Goal: Information Seeking & Learning: Learn about a topic

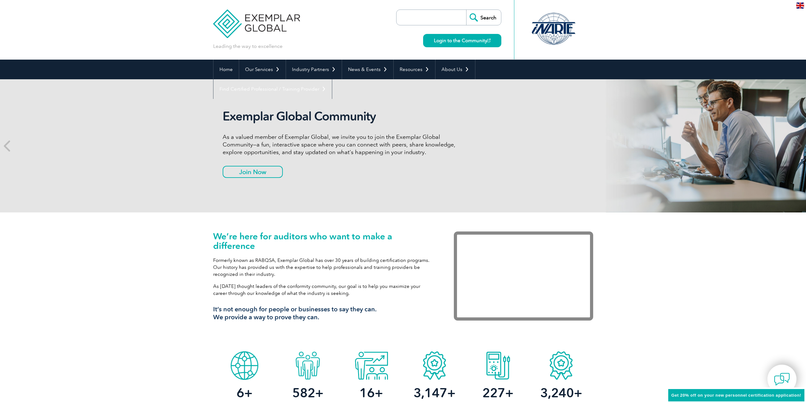
scroll to position [12, 0]
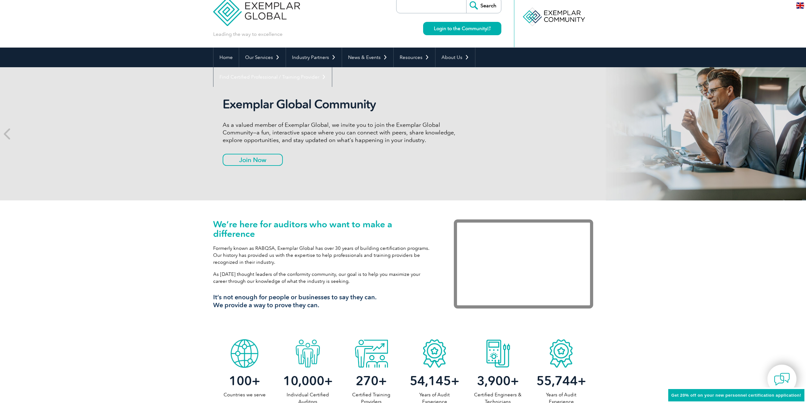
click at [338, 305] on h3 "It’s not enough for people or businesses to say they can. We provide a way to p…" at bounding box center [324, 301] width 222 height 16
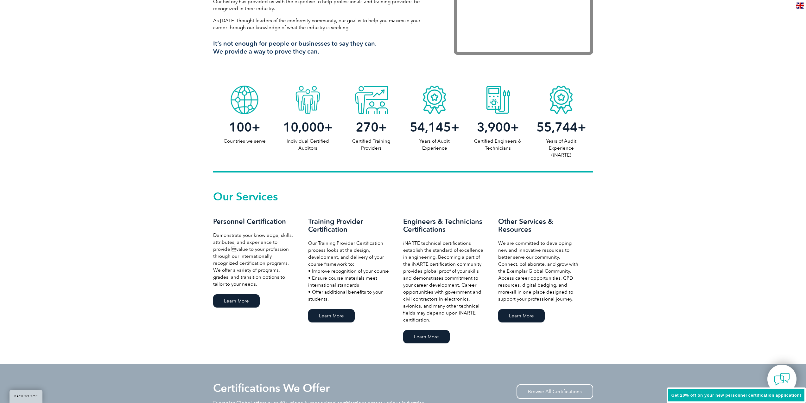
scroll to position [0, 0]
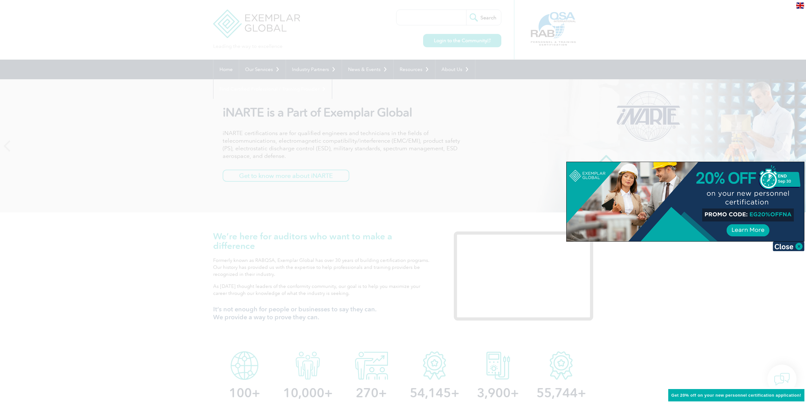
click at [157, 324] on div at bounding box center [403, 201] width 806 height 403
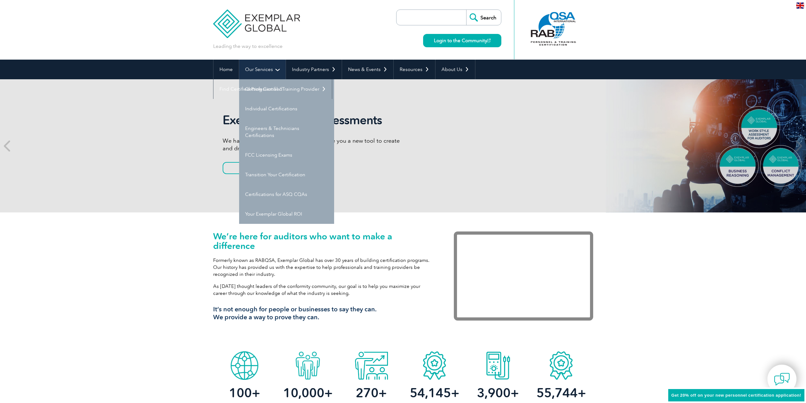
click at [265, 68] on link "Our Services" at bounding box center [262, 70] width 47 height 20
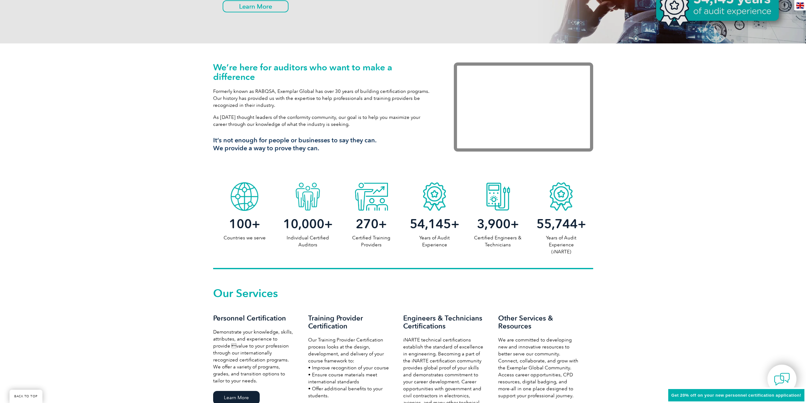
scroll to position [253, 0]
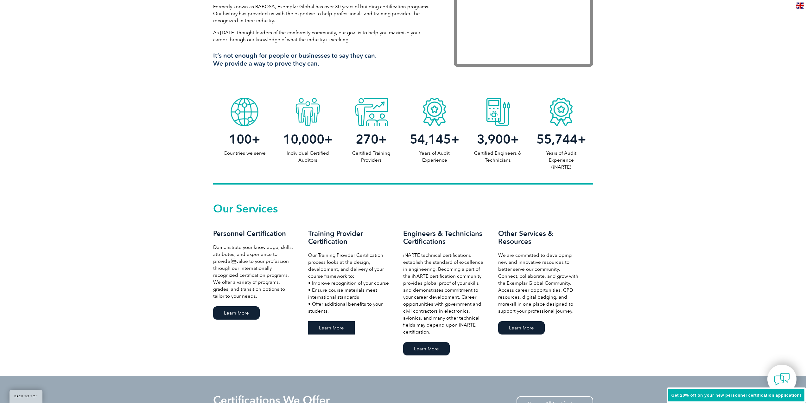
click at [339, 324] on link "Learn More" at bounding box center [331, 327] width 47 height 13
drag, startPoint x: 235, startPoint y: 309, endPoint x: 208, endPoint y: 310, distance: 26.9
click at [234, 309] on link "Learn More" at bounding box center [236, 312] width 47 height 13
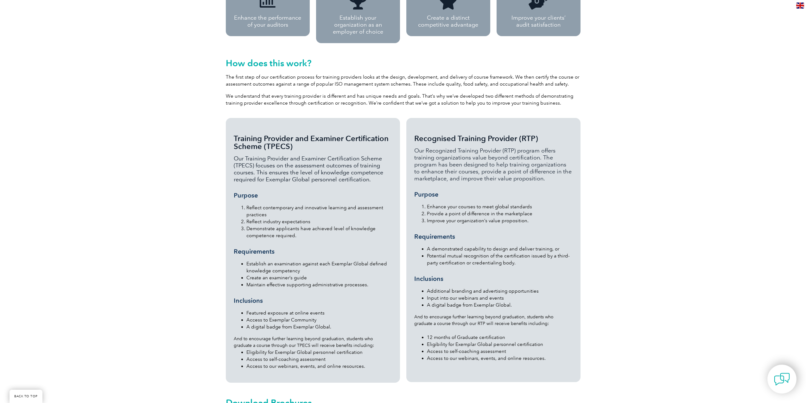
scroll to position [591, 0]
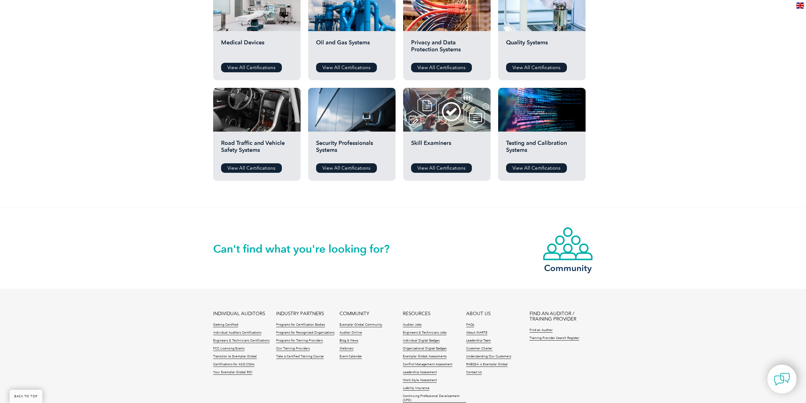
scroll to position [494, 0]
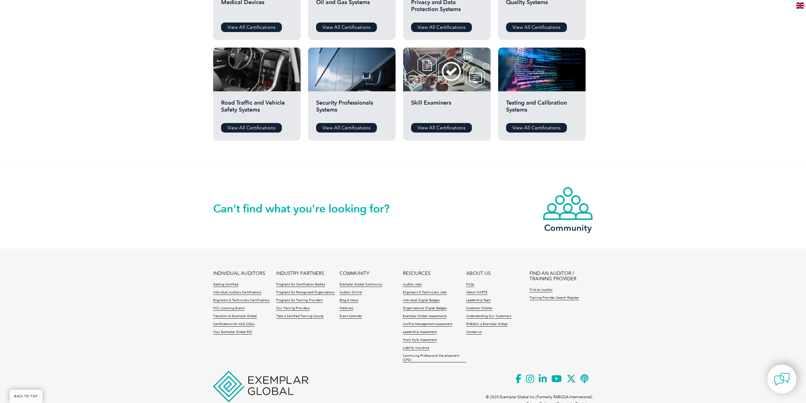
click at [69, 202] on div "Can't find what you're looking for? Community" at bounding box center [403, 207] width 806 height 81
drag, startPoint x: 101, startPoint y: 223, endPoint x: 116, endPoint y: 203, distance: 24.7
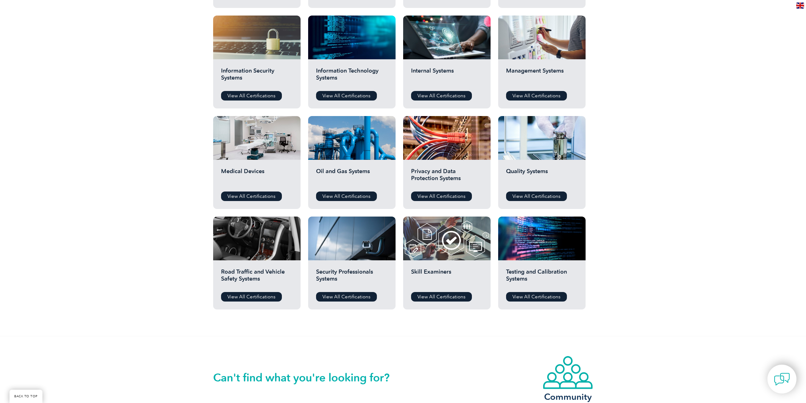
drag, startPoint x: 125, startPoint y: 220, endPoint x: 133, endPoint y: 206, distance: 16.0
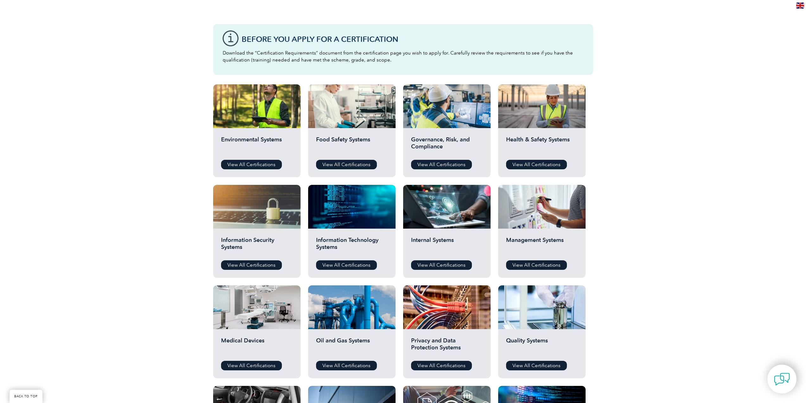
scroll to position [0, 0]
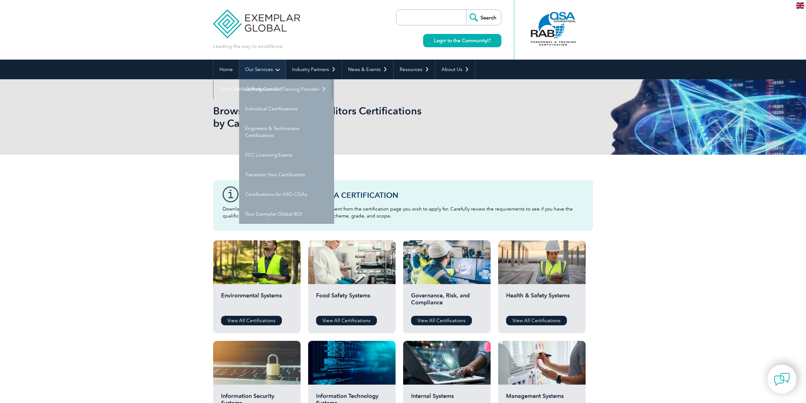
click at [248, 68] on link "Our Services" at bounding box center [262, 70] width 47 height 20
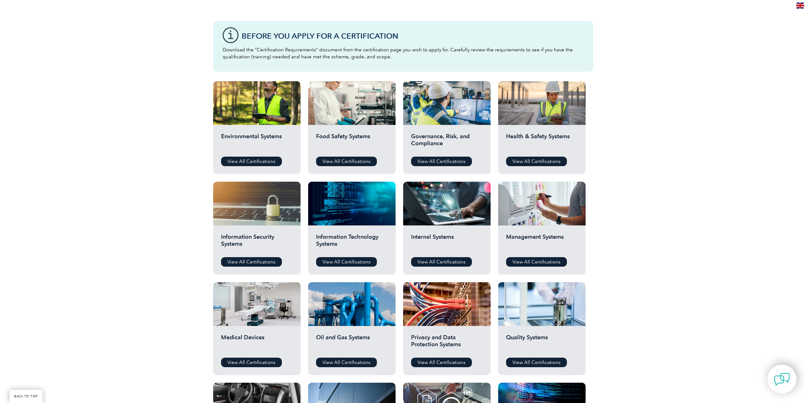
scroll to position [169, 0]
